Goal: Transaction & Acquisition: Purchase product/service

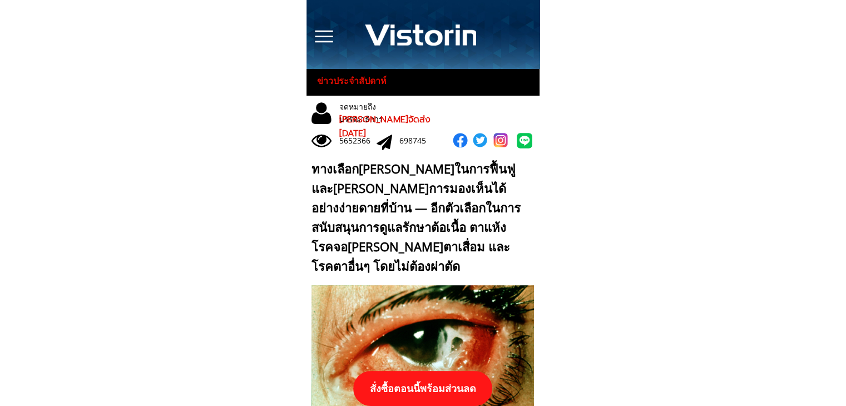
click at [447, 388] on p "สั่งซื้อตอนนี้พร้อมส่วนลด" at bounding box center [422, 388] width 139 height 35
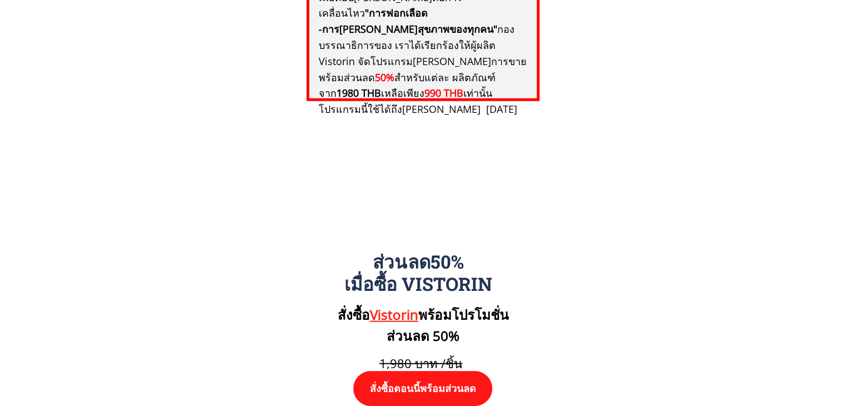
scroll to position [11554, 0]
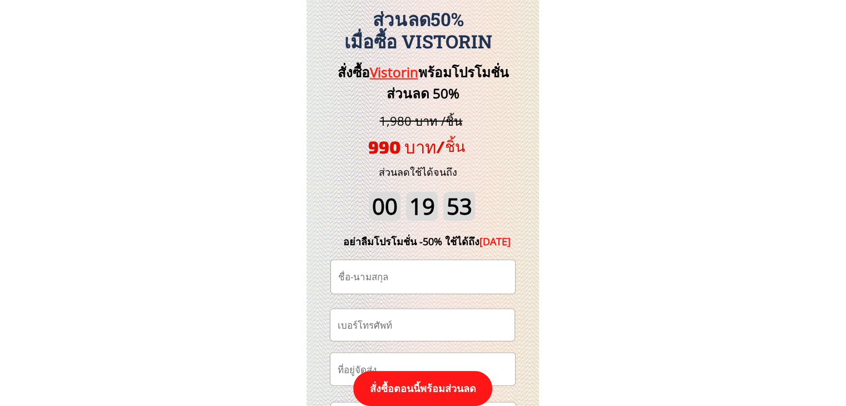
click at [408, 272] on input "text" at bounding box center [422, 276] width 175 height 33
paste input "မေမေချစ်တဲ့ သားကြီး"
type input "မေမေချစ်တဲ့ သားကြီး"
click at [381, 330] on input "tel" at bounding box center [422, 325] width 175 height 32
paste input "0617904757"
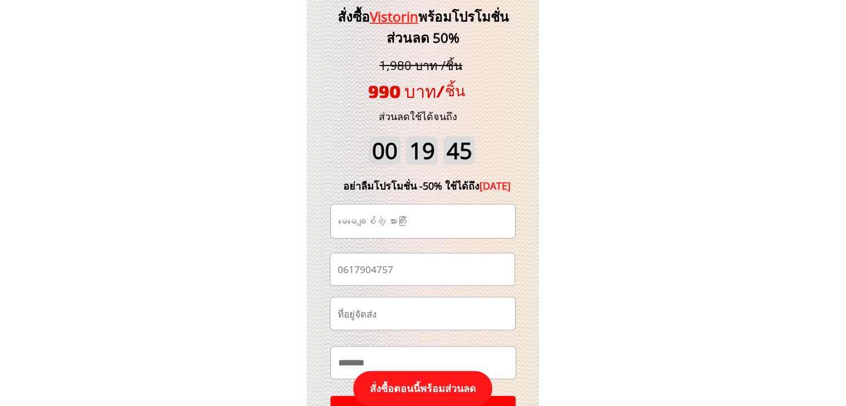
type input "0617904757"
click at [434, 376] on p "สั่งซื้อตอนนี้พร้อมส่วนลด" at bounding box center [422, 388] width 139 height 35
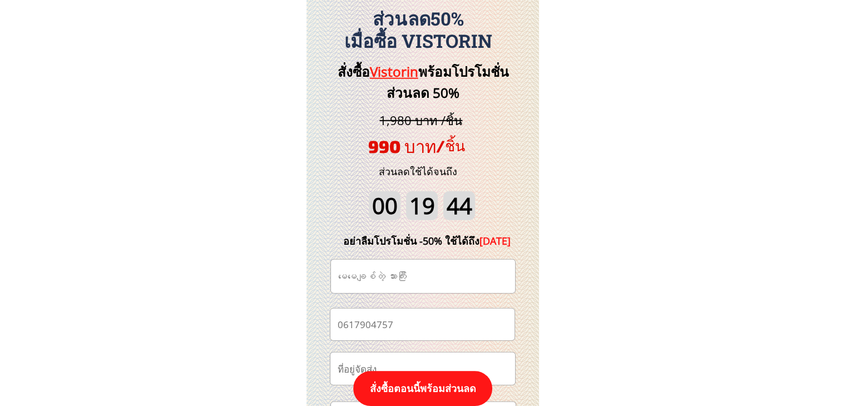
scroll to position [11554, 0]
click at [434, 382] on p "สั่งซื้อตอนนี้พร้อมส่วนลด" at bounding box center [422, 388] width 139 height 35
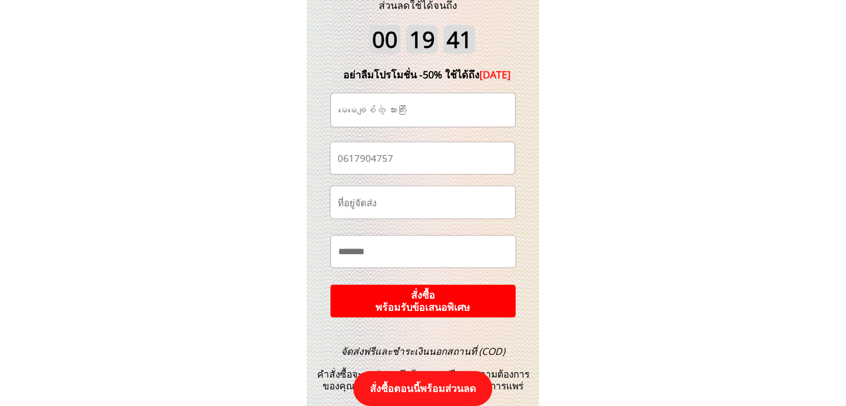
click at [432, 391] on p "สั่งซื้อตอนนี้พร้อมส่วนลด" at bounding box center [422, 388] width 139 height 35
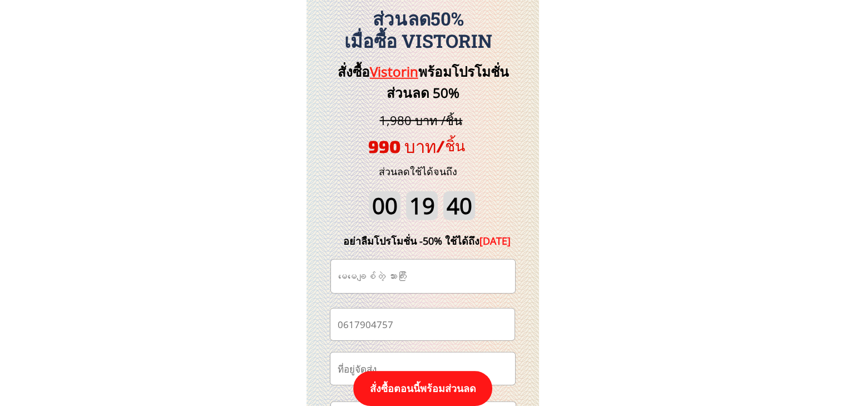
scroll to position [11832, 0]
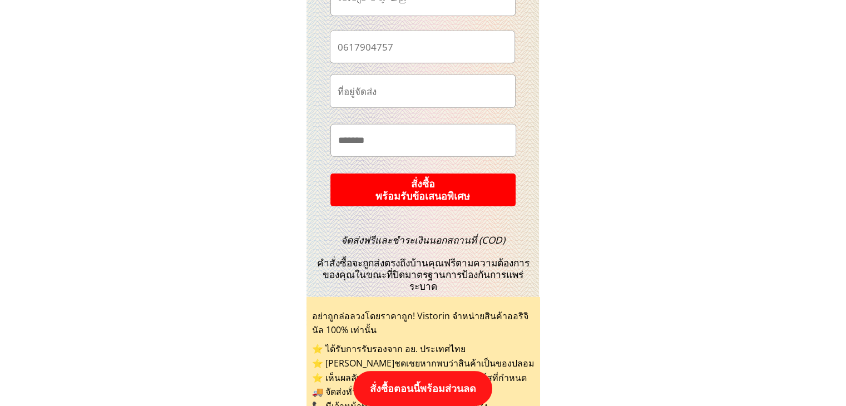
click at [439, 183] on p "สั่งซื้อ พร้อมรับข้อเสนอพิเศษ" at bounding box center [422, 190] width 185 height 33
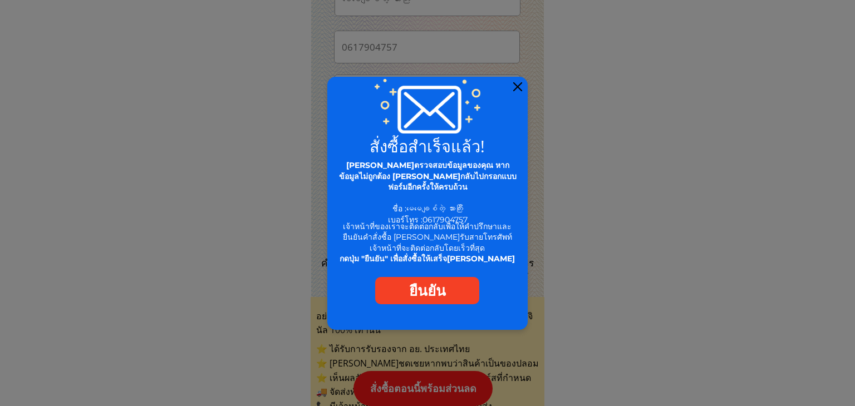
click at [514, 89] on div at bounding box center [517, 86] width 9 height 9
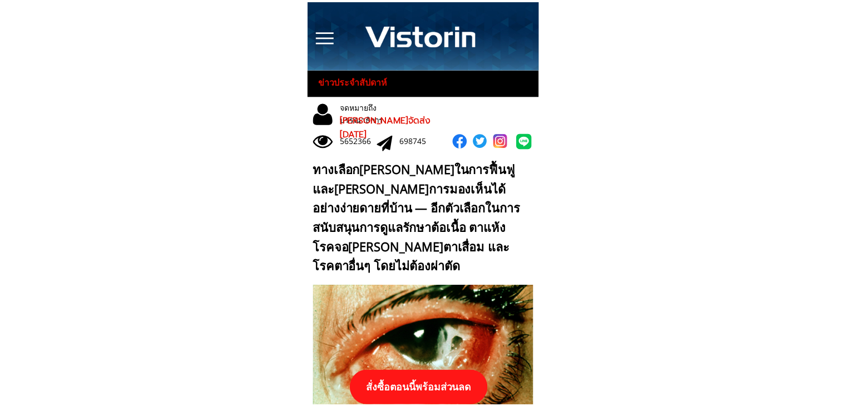
scroll to position [11832, 0]
